Goal: Task Accomplishment & Management: Use online tool/utility

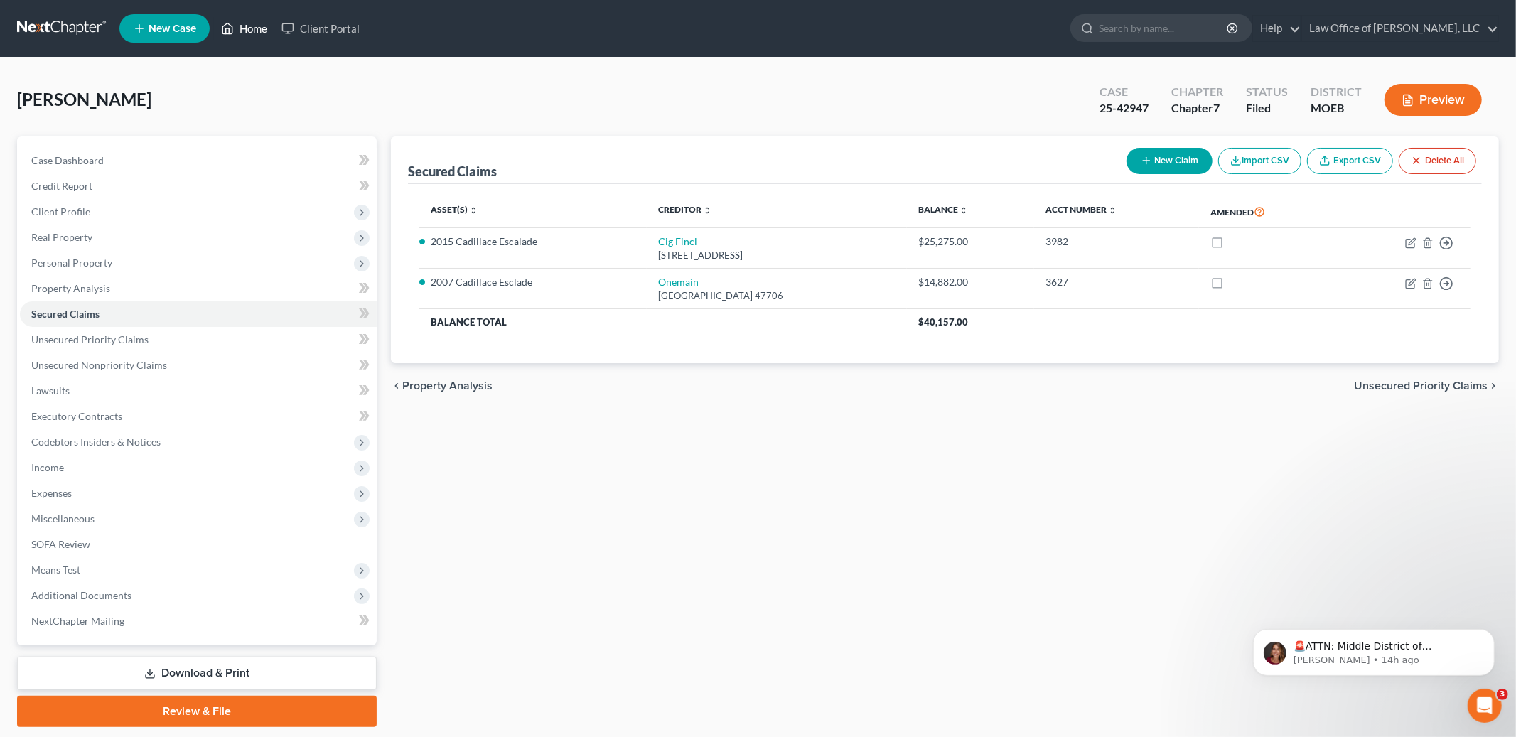
click at [250, 29] on link "Home" at bounding box center [244, 29] width 60 height 26
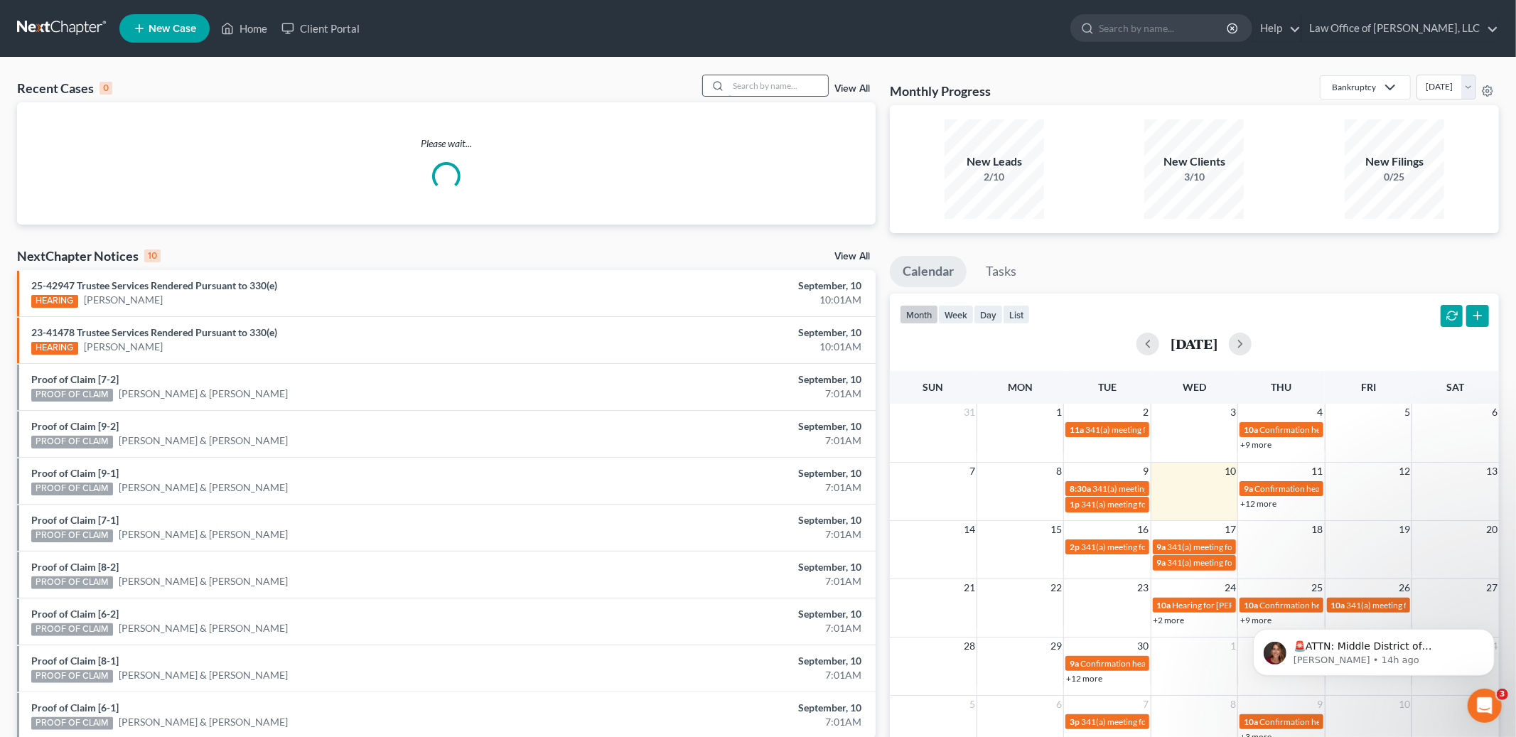
click at [780, 90] on input "search" at bounding box center [777, 85] width 99 height 21
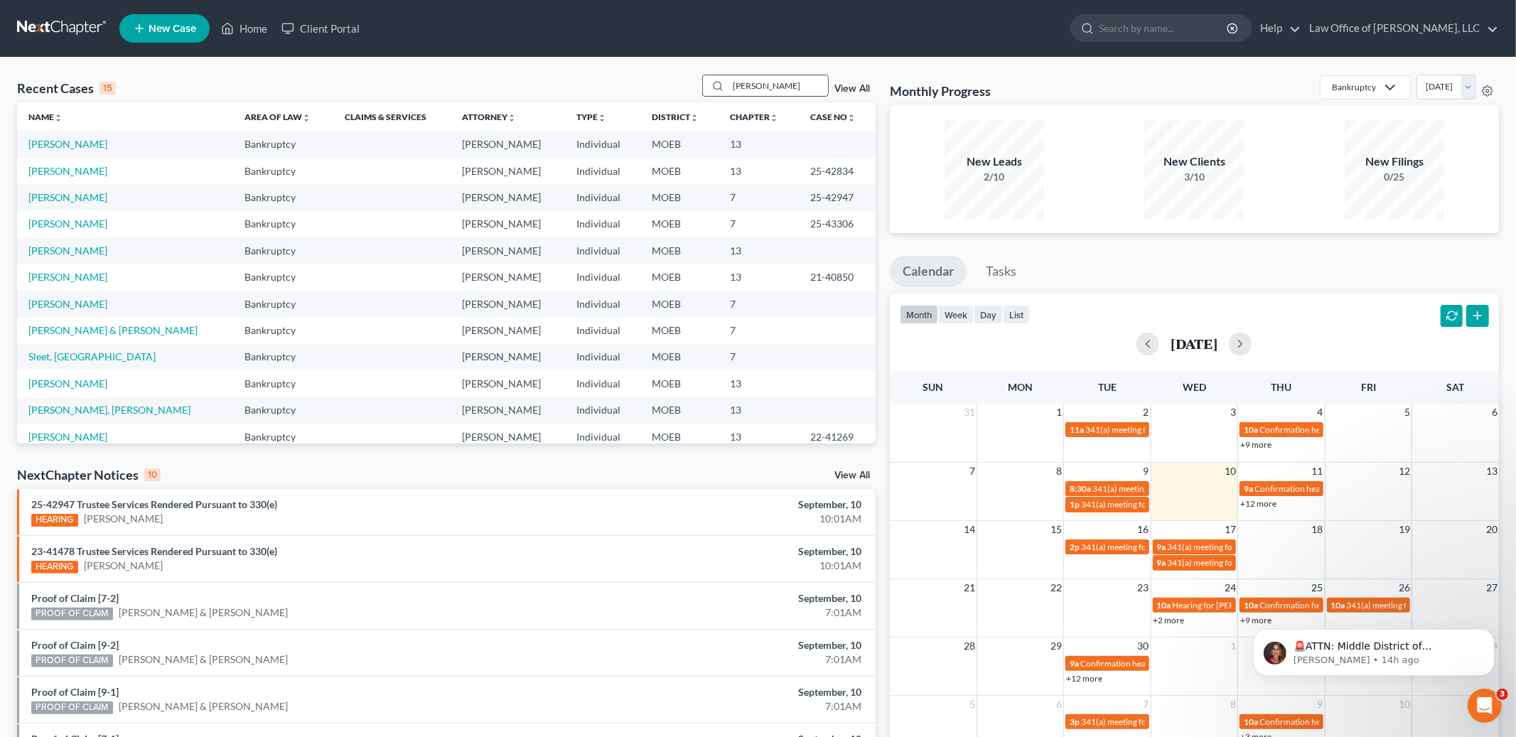
type input "[PERSON_NAME]"
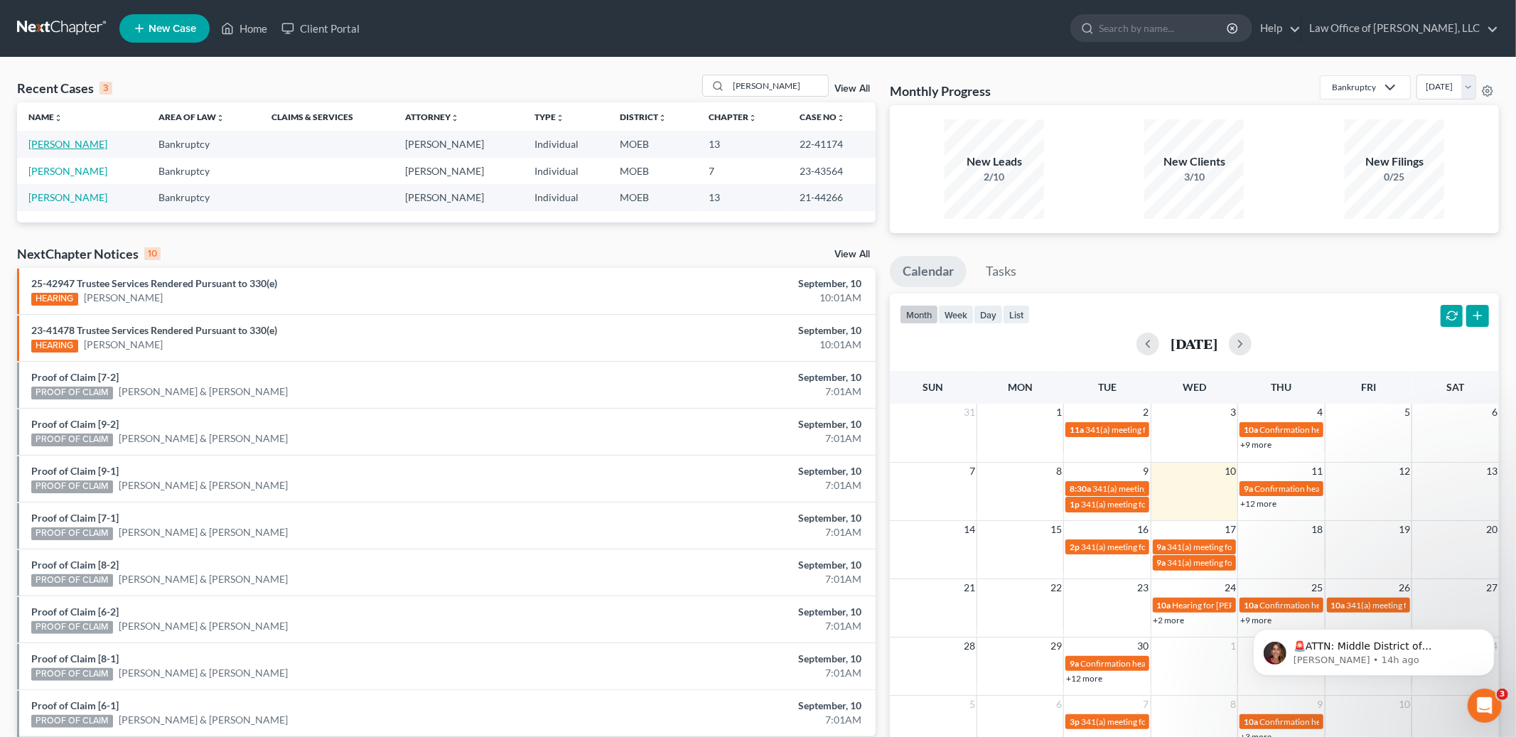
click at [66, 143] on link "[PERSON_NAME]" at bounding box center [67, 144] width 79 height 12
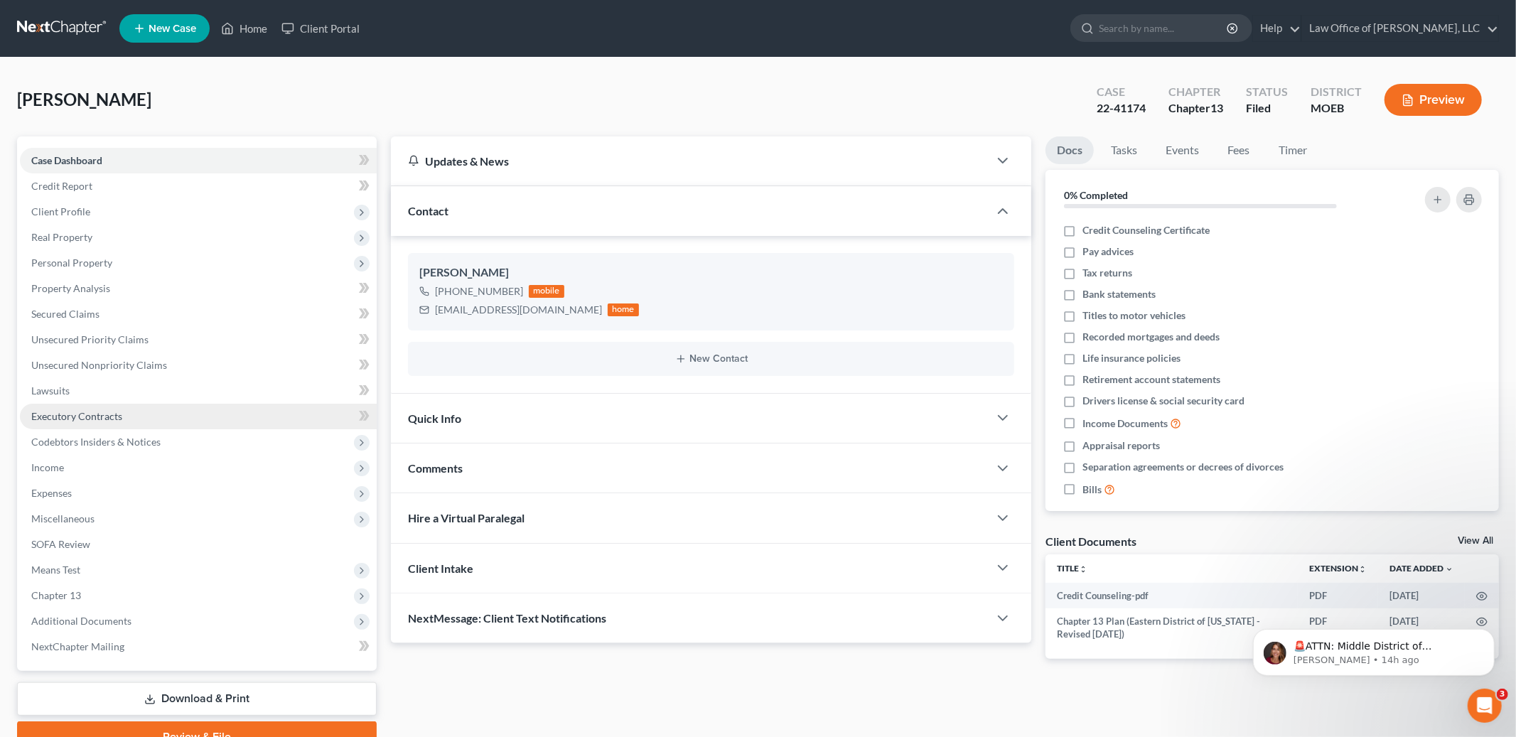
scroll to position [68, 0]
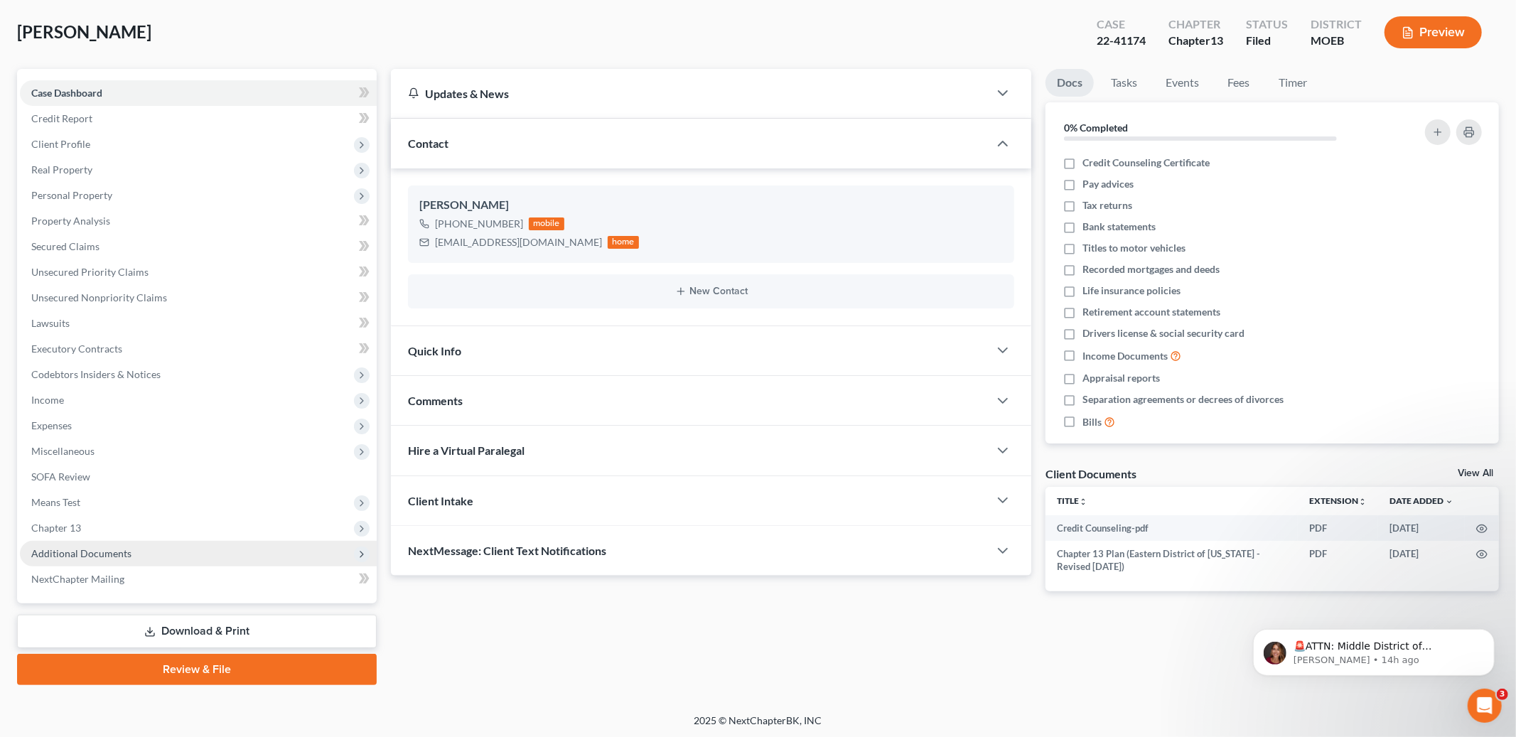
click at [84, 555] on span "Additional Documents" at bounding box center [81, 553] width 100 height 12
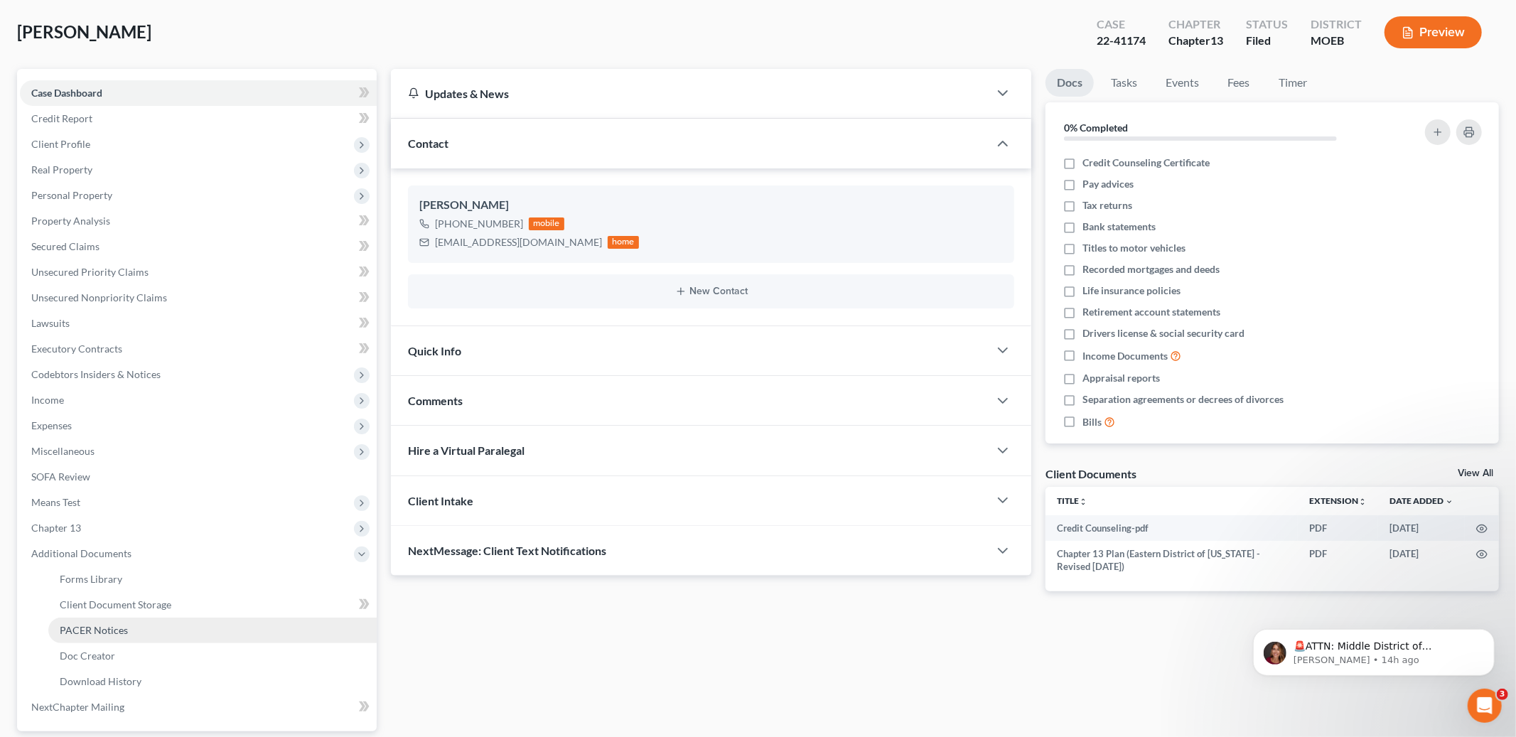
click at [93, 633] on span "PACER Notices" at bounding box center [94, 630] width 68 height 12
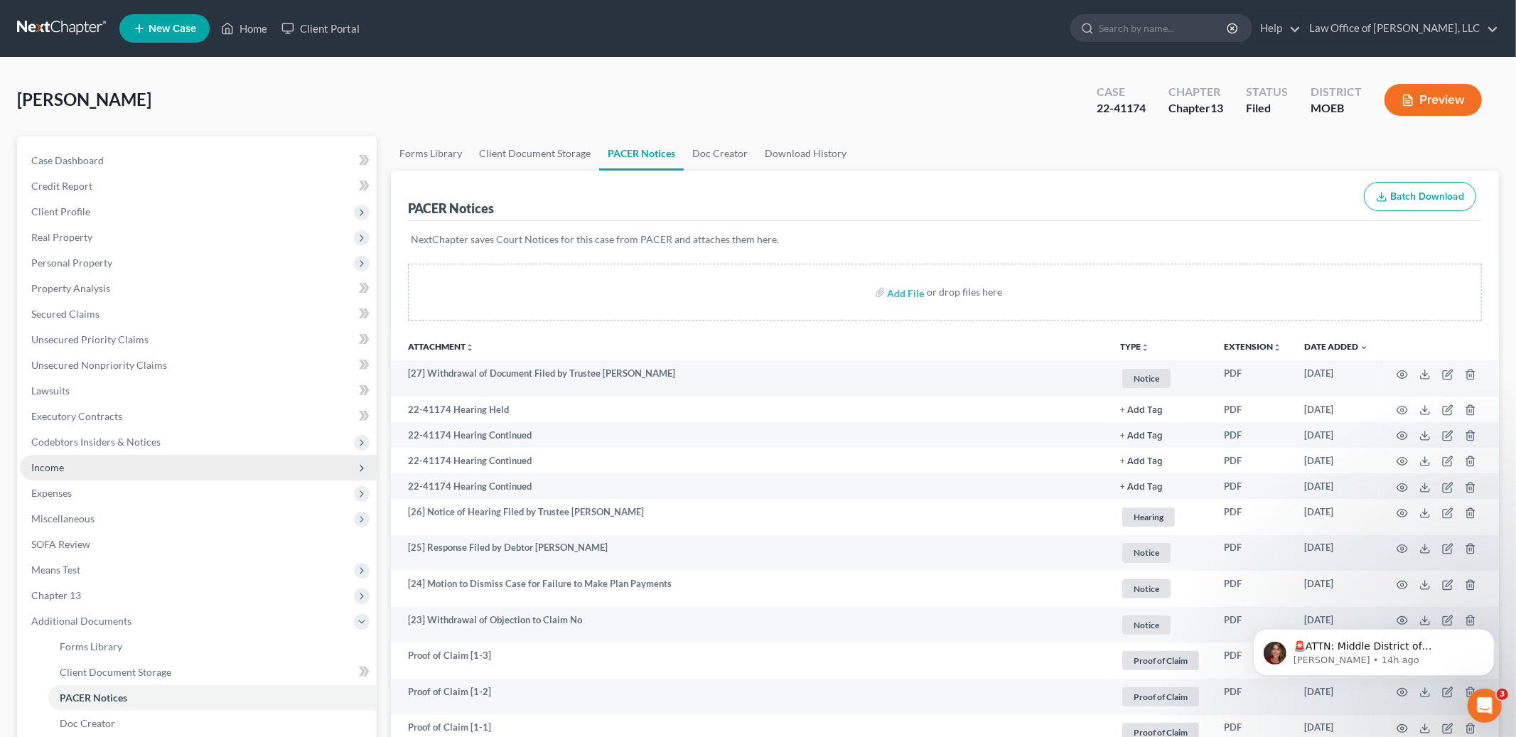
click at [48, 468] on span "Income" at bounding box center [47, 467] width 33 height 12
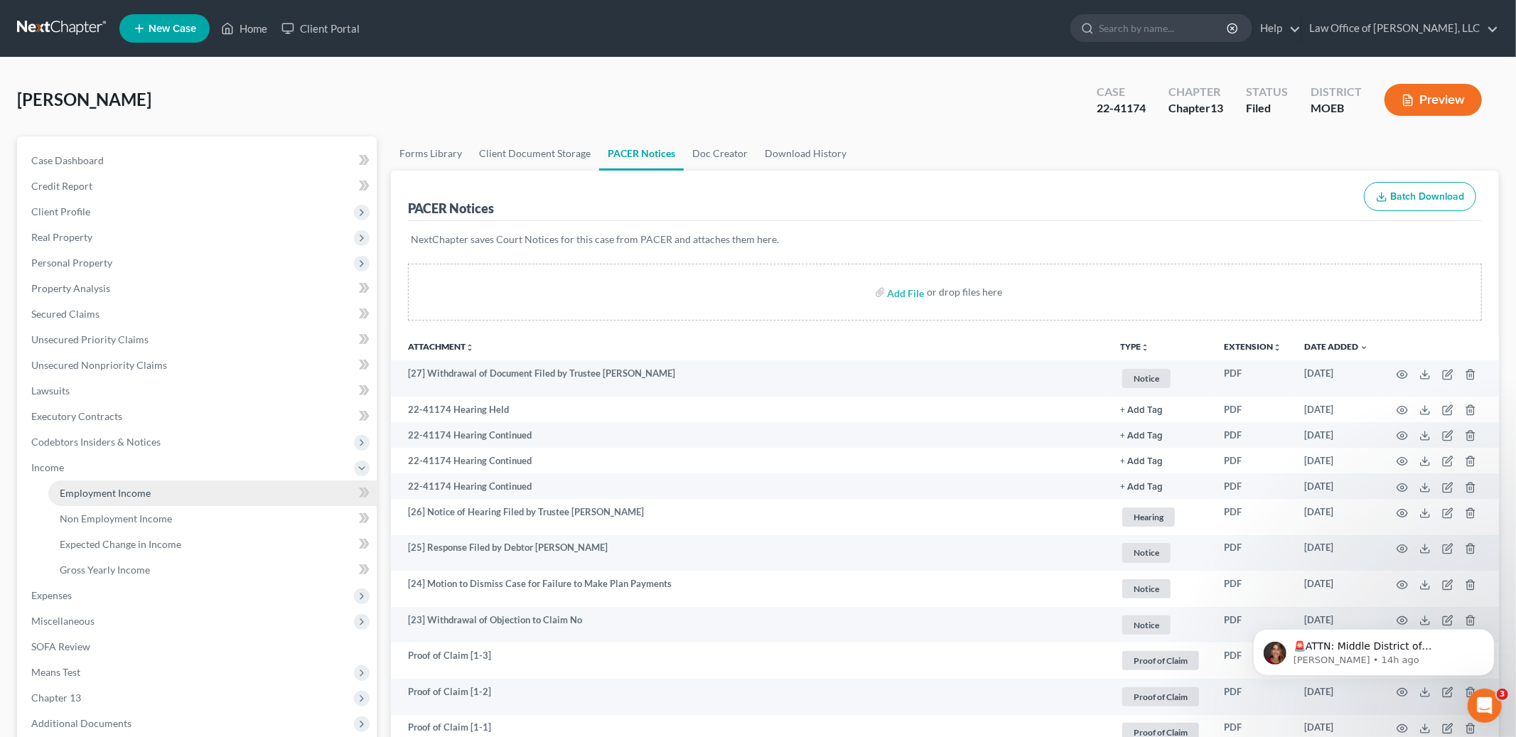
click at [92, 494] on span "Employment Income" at bounding box center [105, 493] width 91 height 12
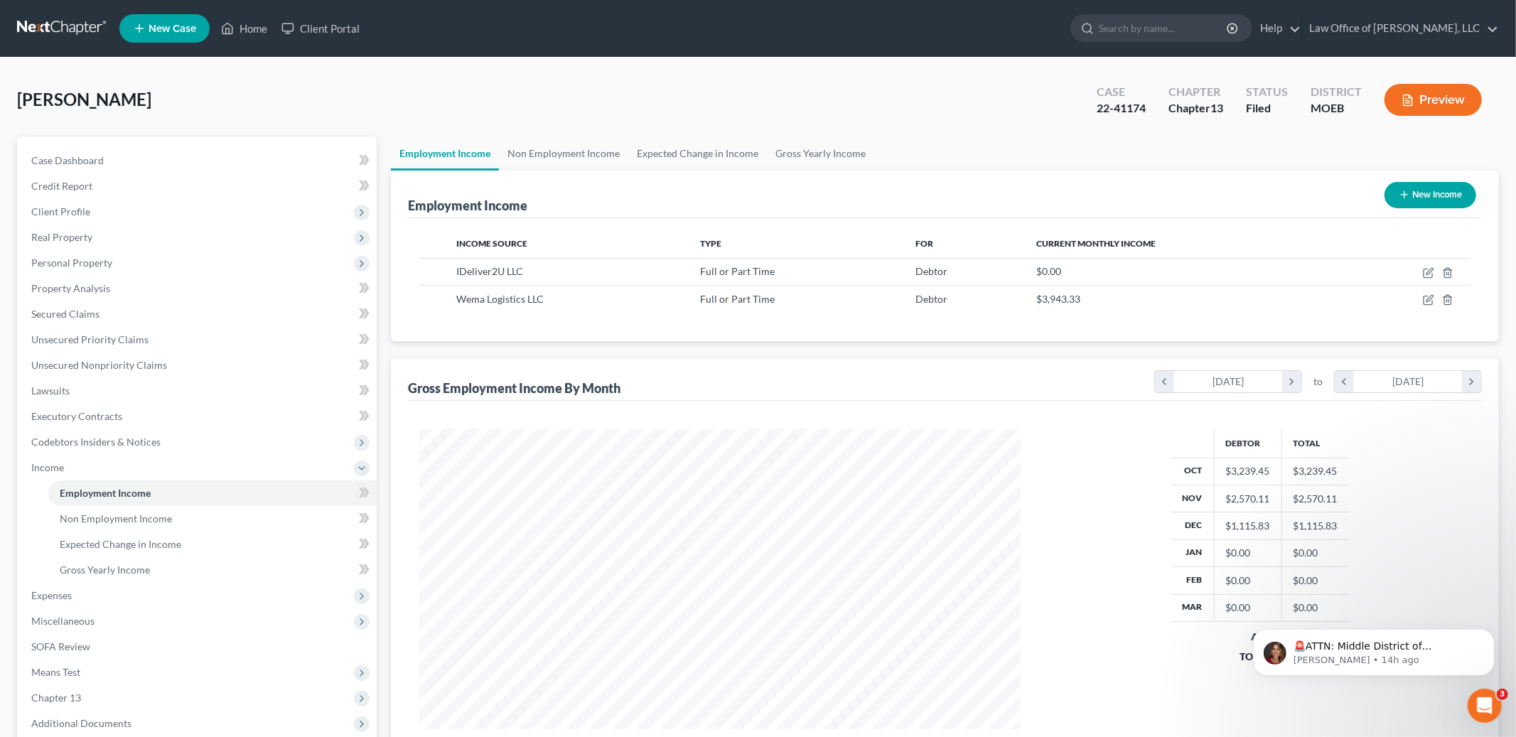
scroll to position [300, 630]
click at [1430, 298] on icon "button" at bounding box center [1429, 299] width 6 height 6
select select "0"
select select "26"
select select "3"
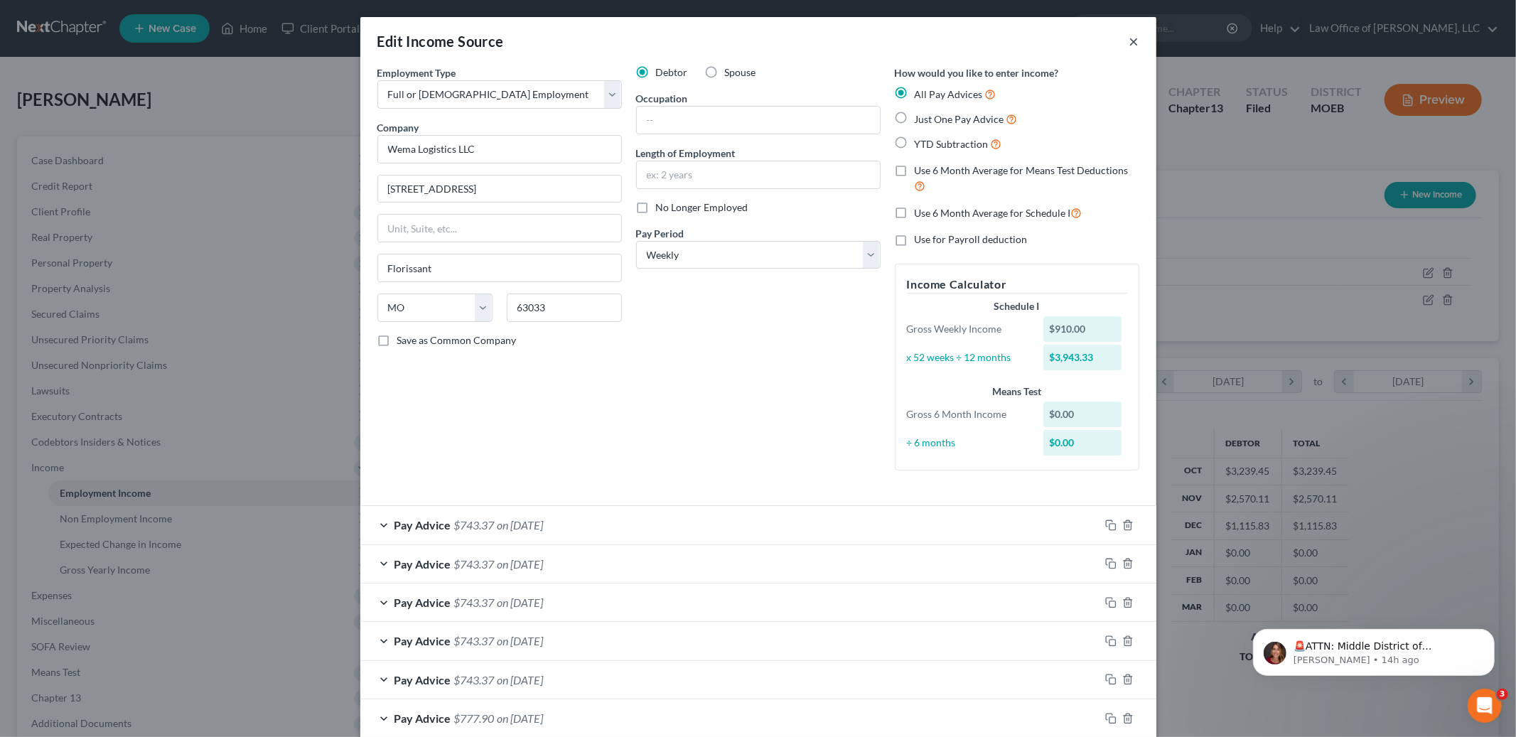
click at [1137, 41] on button "×" at bounding box center [1134, 41] width 10 height 17
